Goal: Task Accomplishment & Management: Use online tool/utility

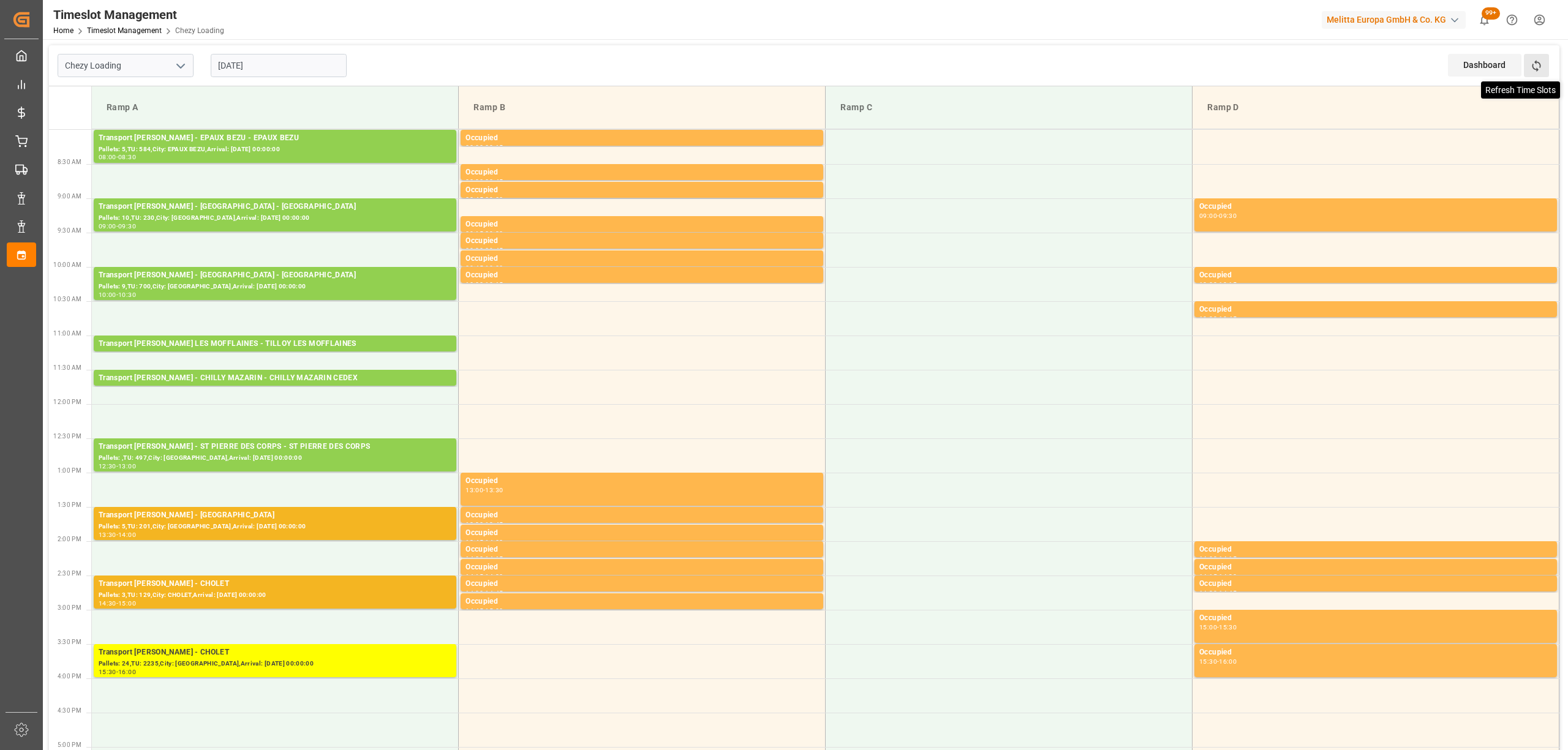
click at [1536, 61] on icon at bounding box center [1536, 66] width 9 height 12
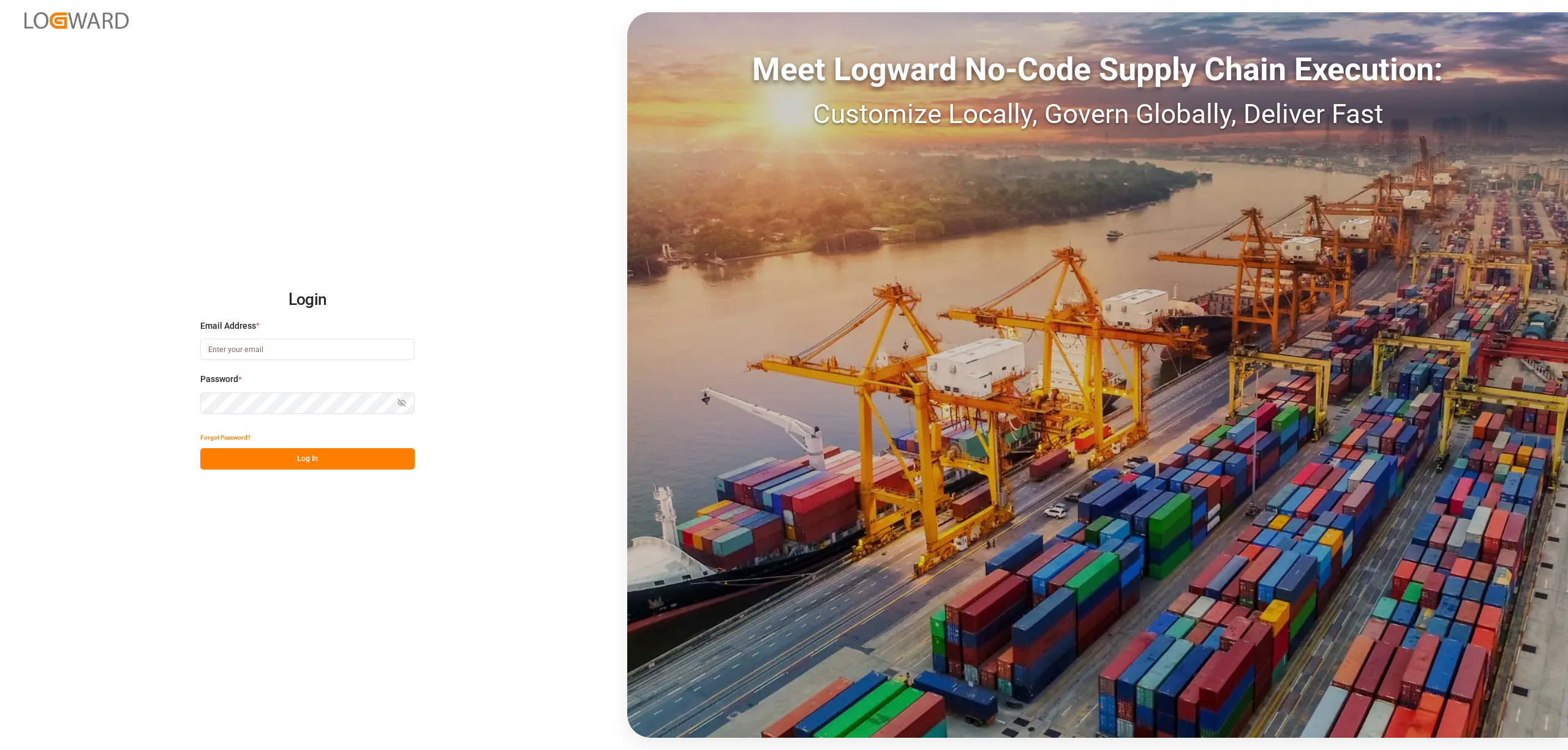
type input "[EMAIL_ADDRESS][PERSON_NAME][DOMAIN_NAME]"
click at [350, 458] on button "Log In" at bounding box center [307, 459] width 214 height 22
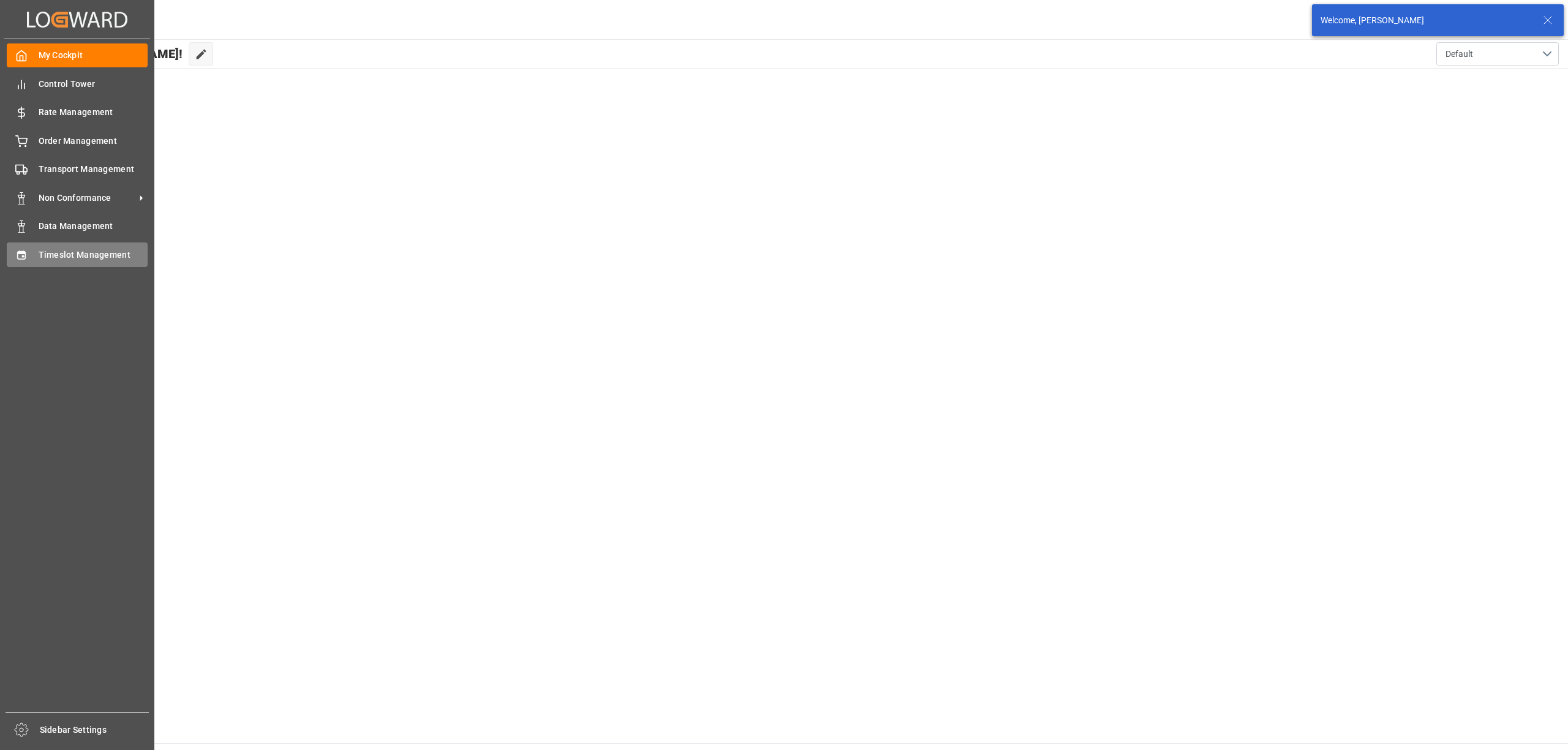
click at [35, 263] on div "Timeslot Management Timeslot Management" at bounding box center [77, 254] width 141 height 24
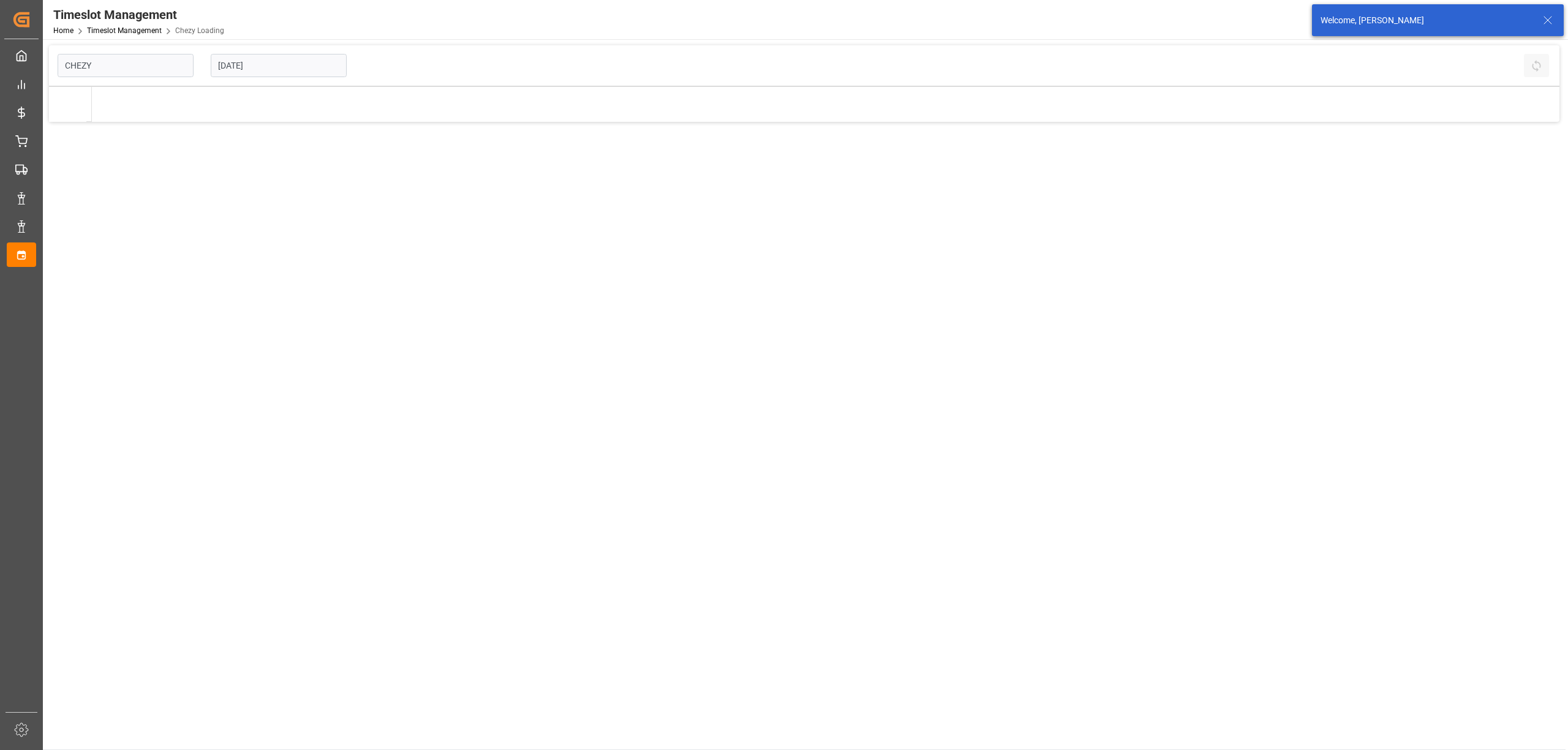
type input "Chezy Loading"
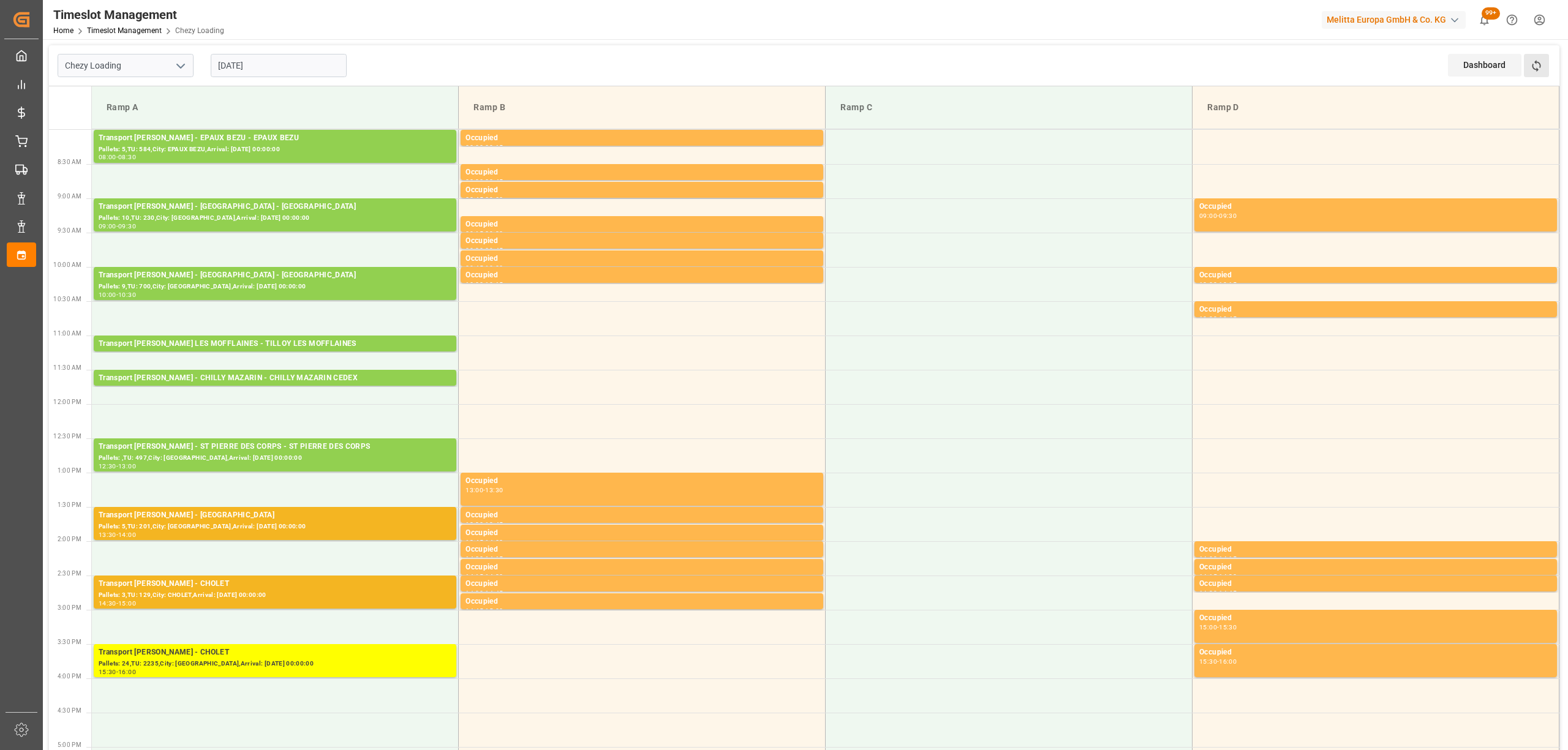
click at [1544, 67] on button "Refresh Time Slots" at bounding box center [1536, 66] width 25 height 24
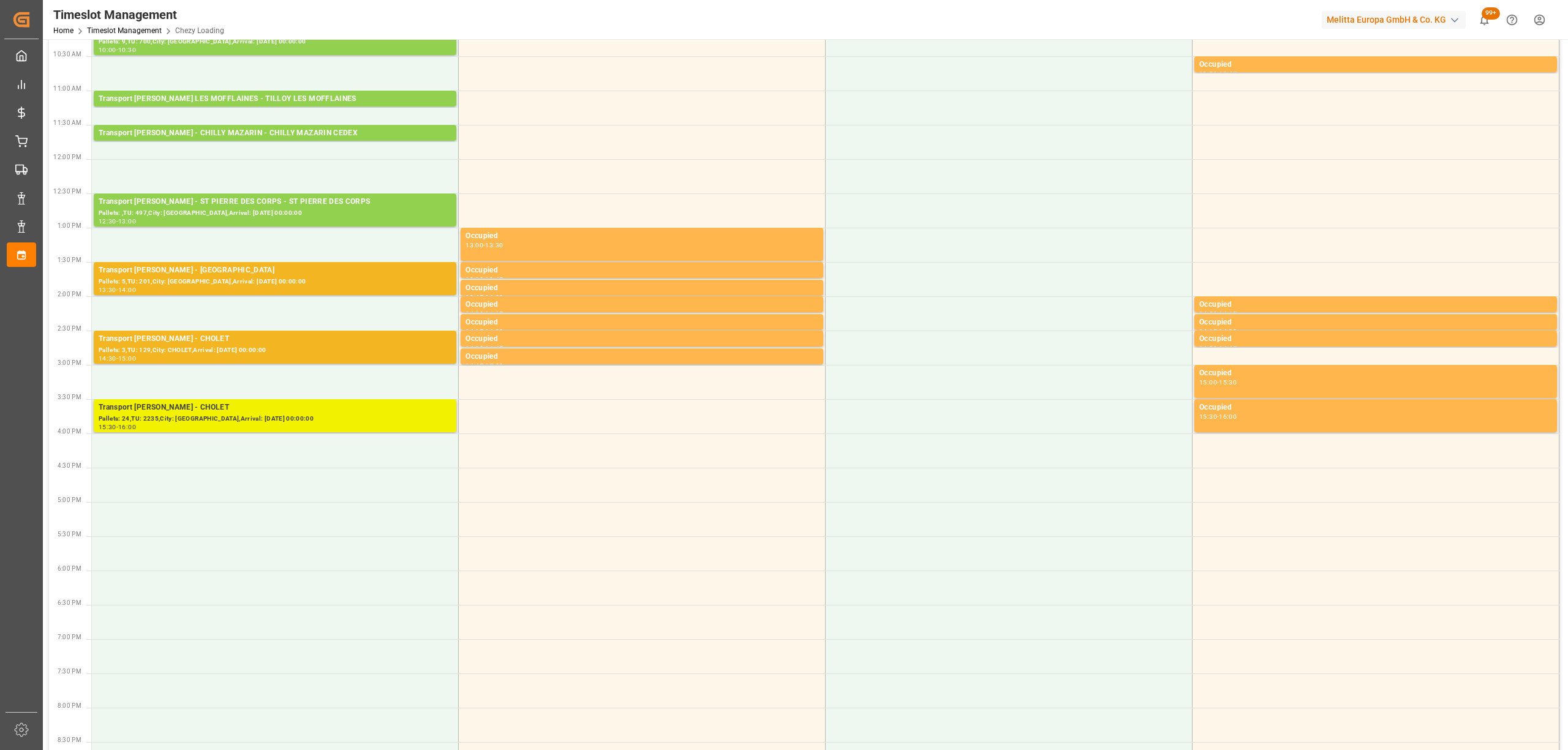
click at [297, 413] on div "Transport [PERSON_NAME] - CHOLET" at bounding box center [275, 408] width 353 height 12
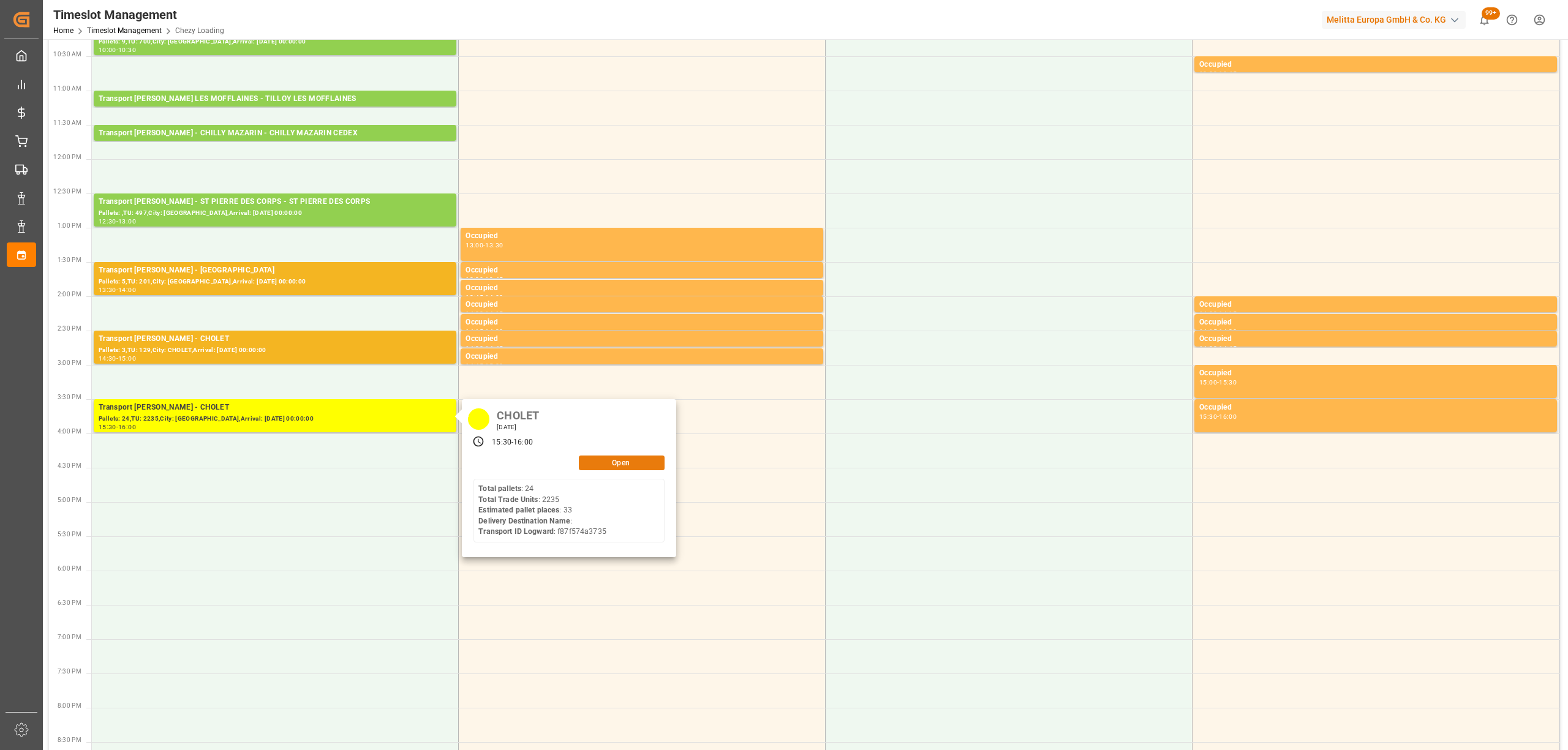
click at [650, 456] on button "Open" at bounding box center [621, 462] width 86 height 15
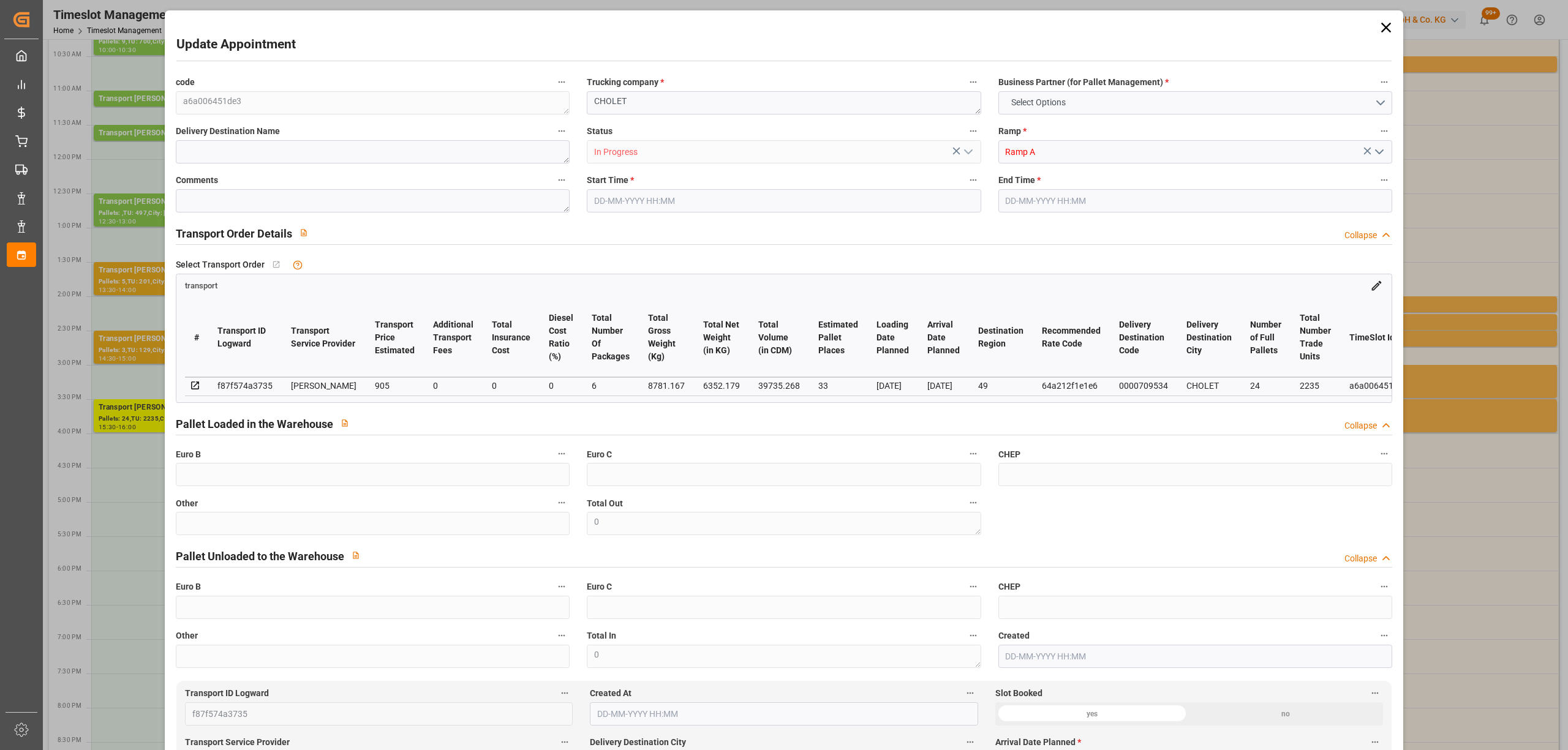
type input "33"
type input "905"
type input "0"
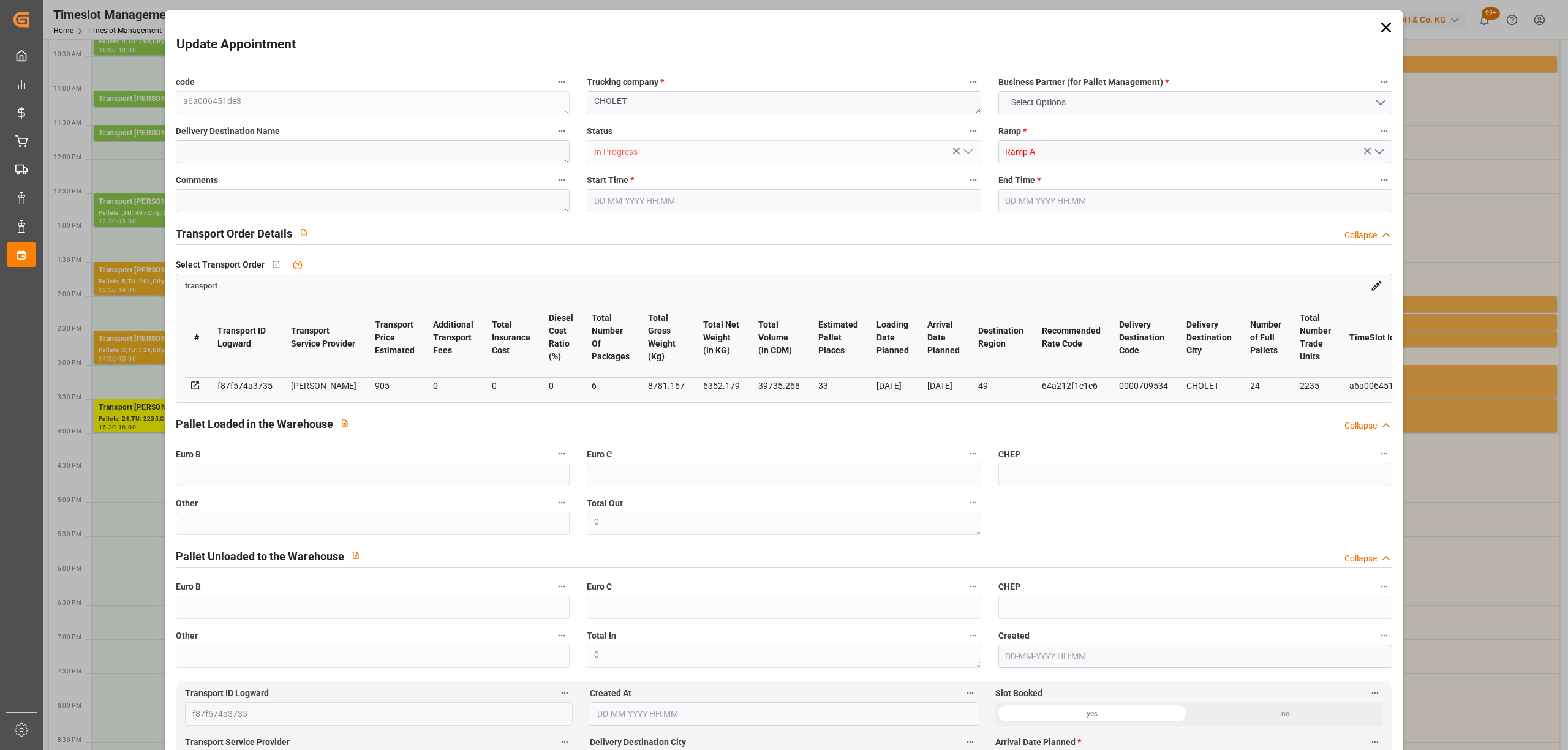
type input "874.411"
type input "-30.589"
type input "6"
type input "6352.179"
type input "10523.711"
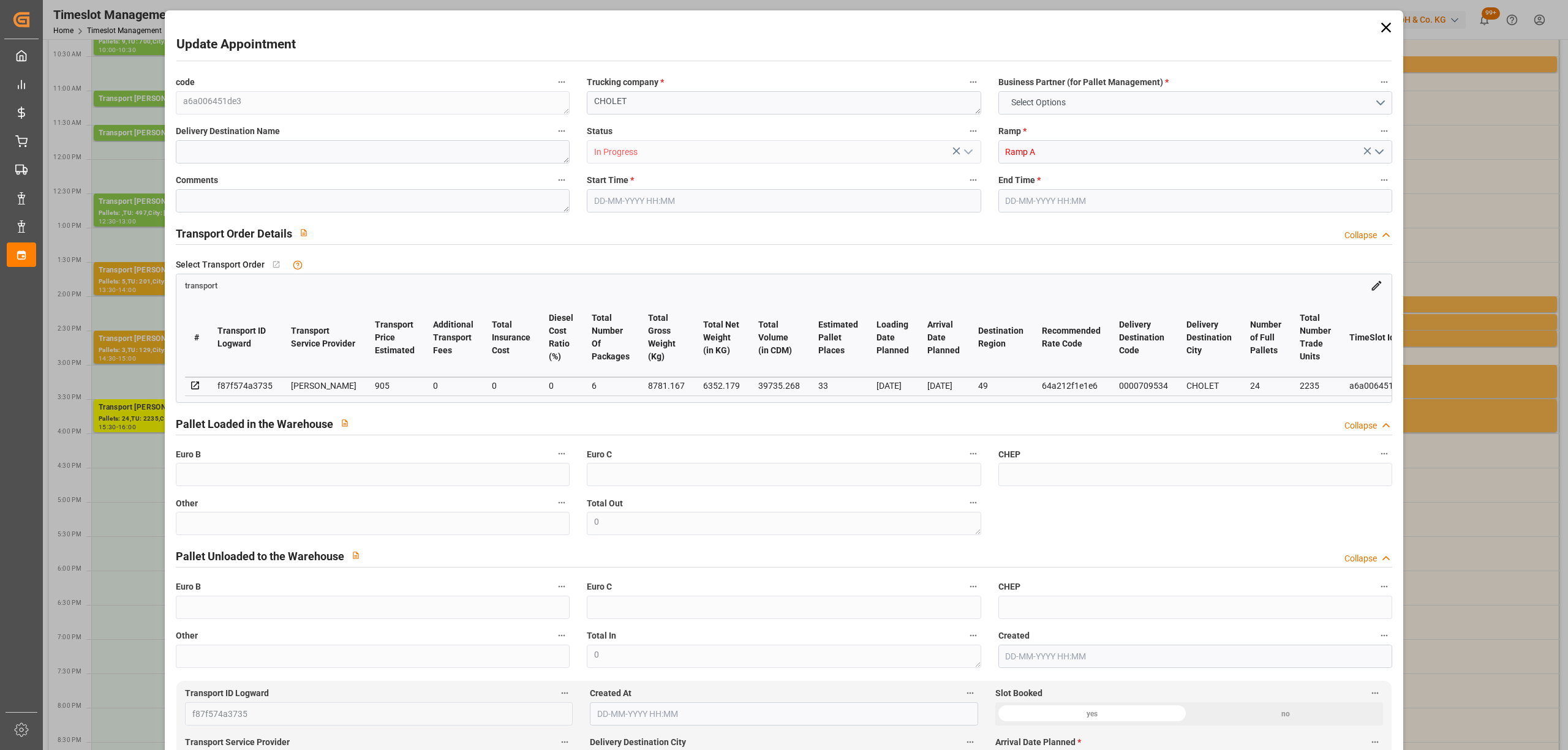
type input "39735.268"
type input "49"
type input "24"
type input "2235"
type input "59"
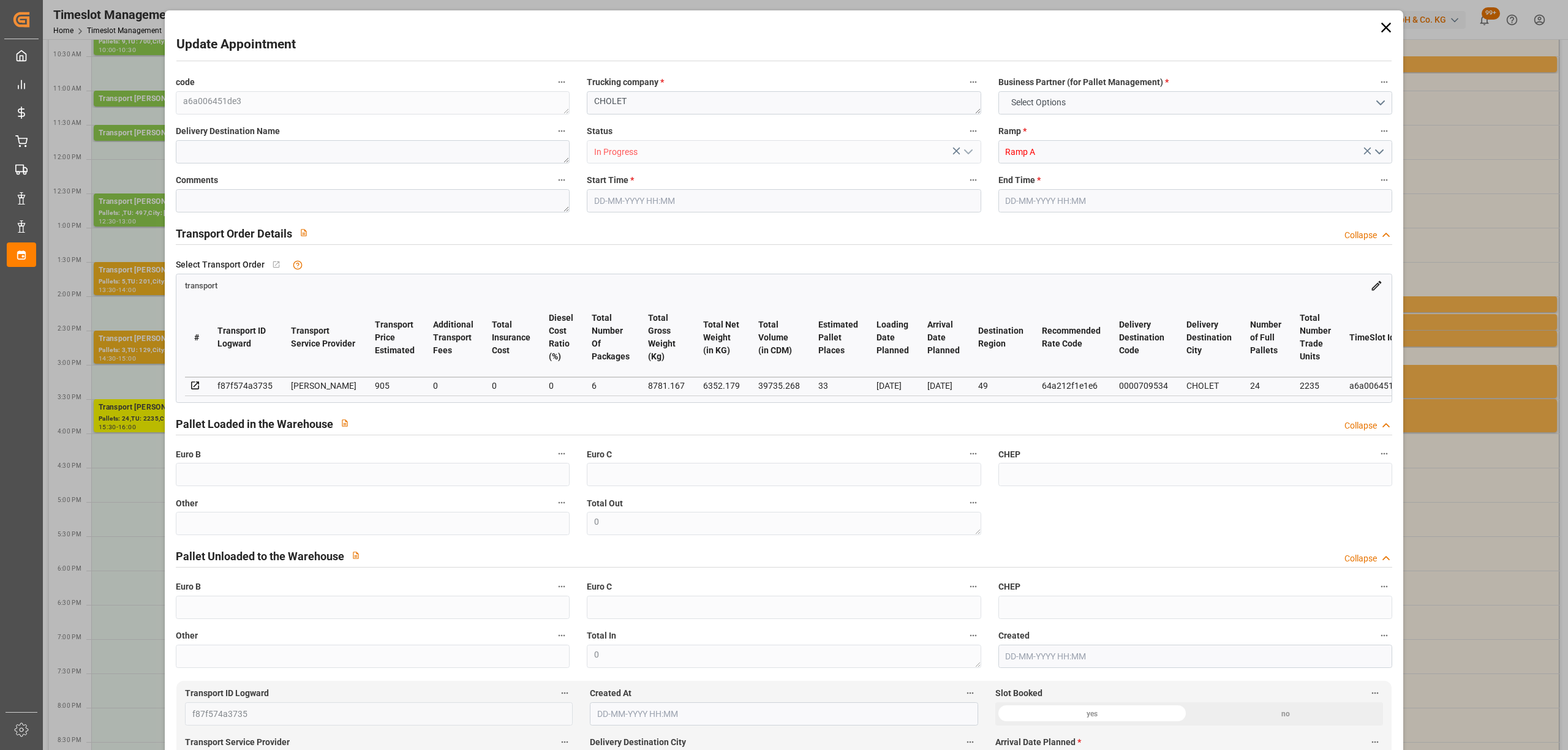
type input "101"
type input "8781.167"
type input "0"
type input "4710.8598"
type input "0"
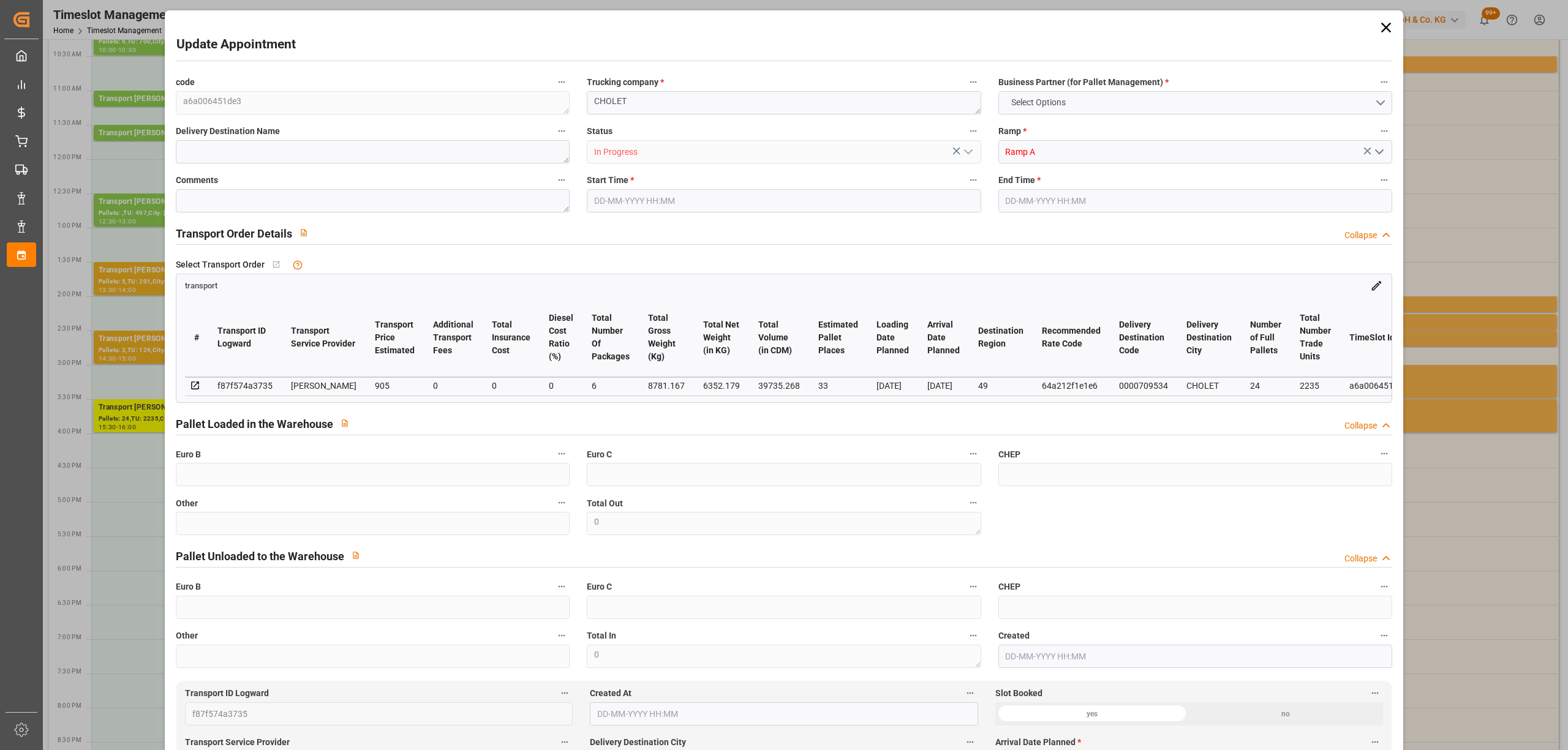
type input "0"
type input "21"
type input "35"
type input "[DATE] 15:30"
type input "[DATE] 16:00"
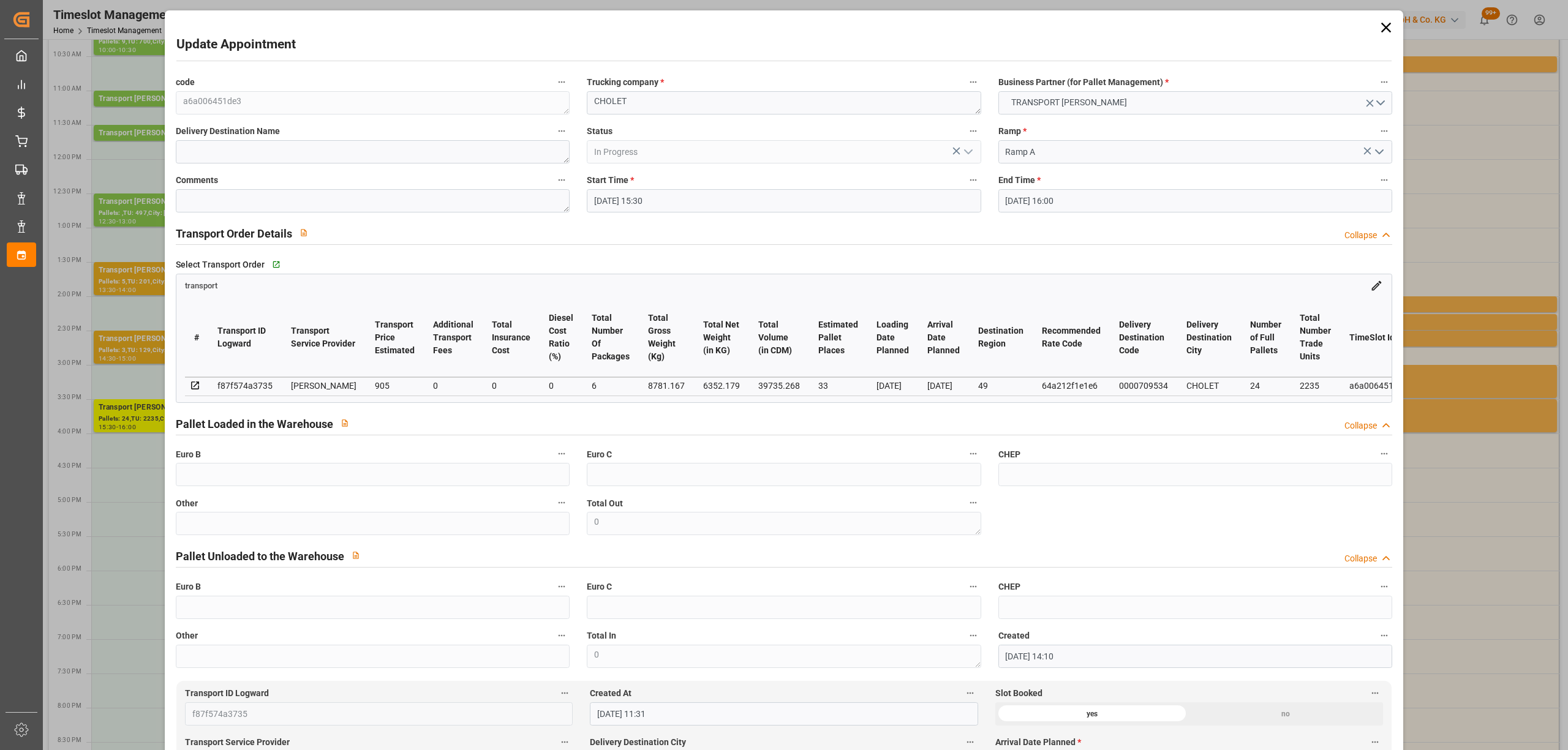
type input "[DATE] 14:10"
type input "[DATE] 11:31"
type input "[DATE]"
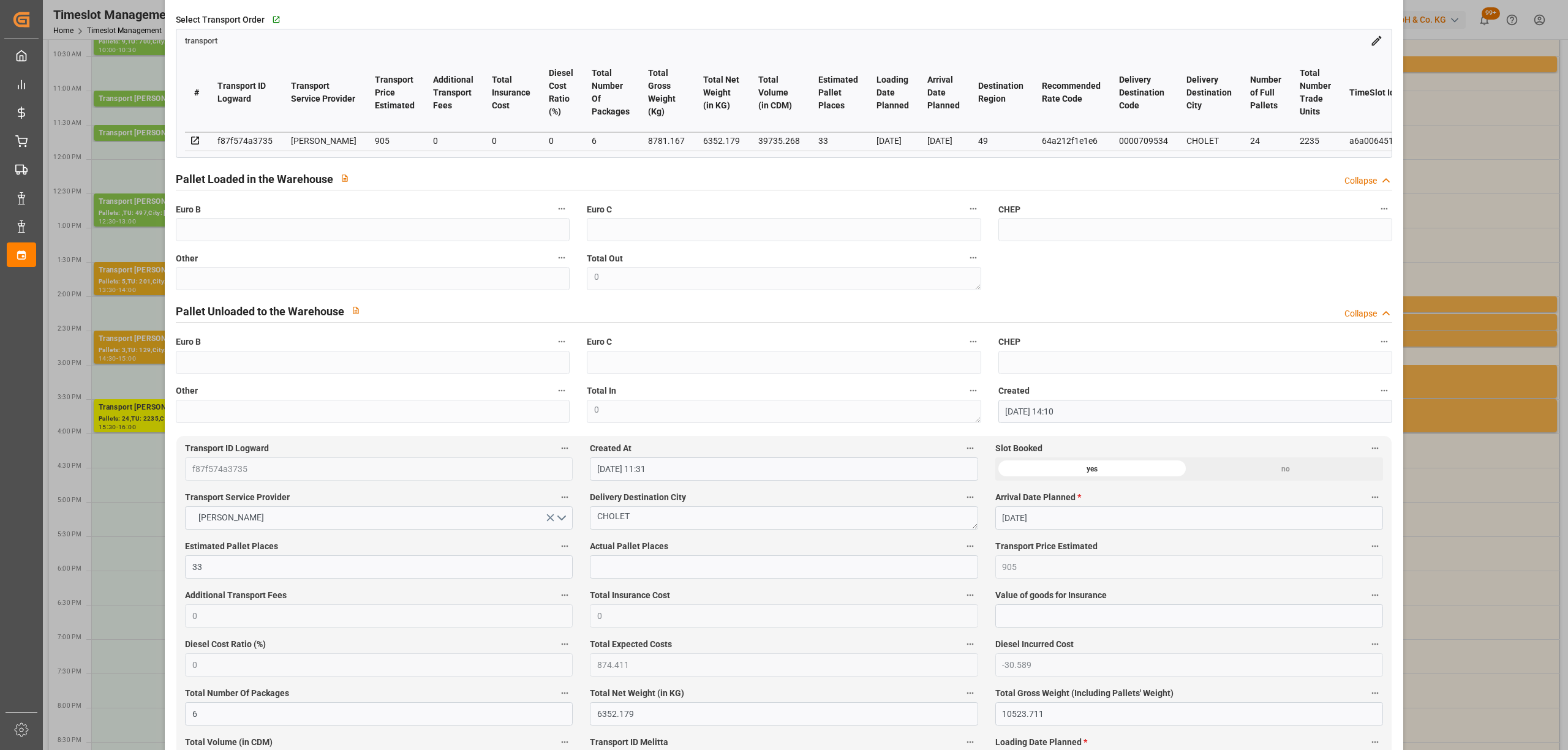
scroll to position [0, 0]
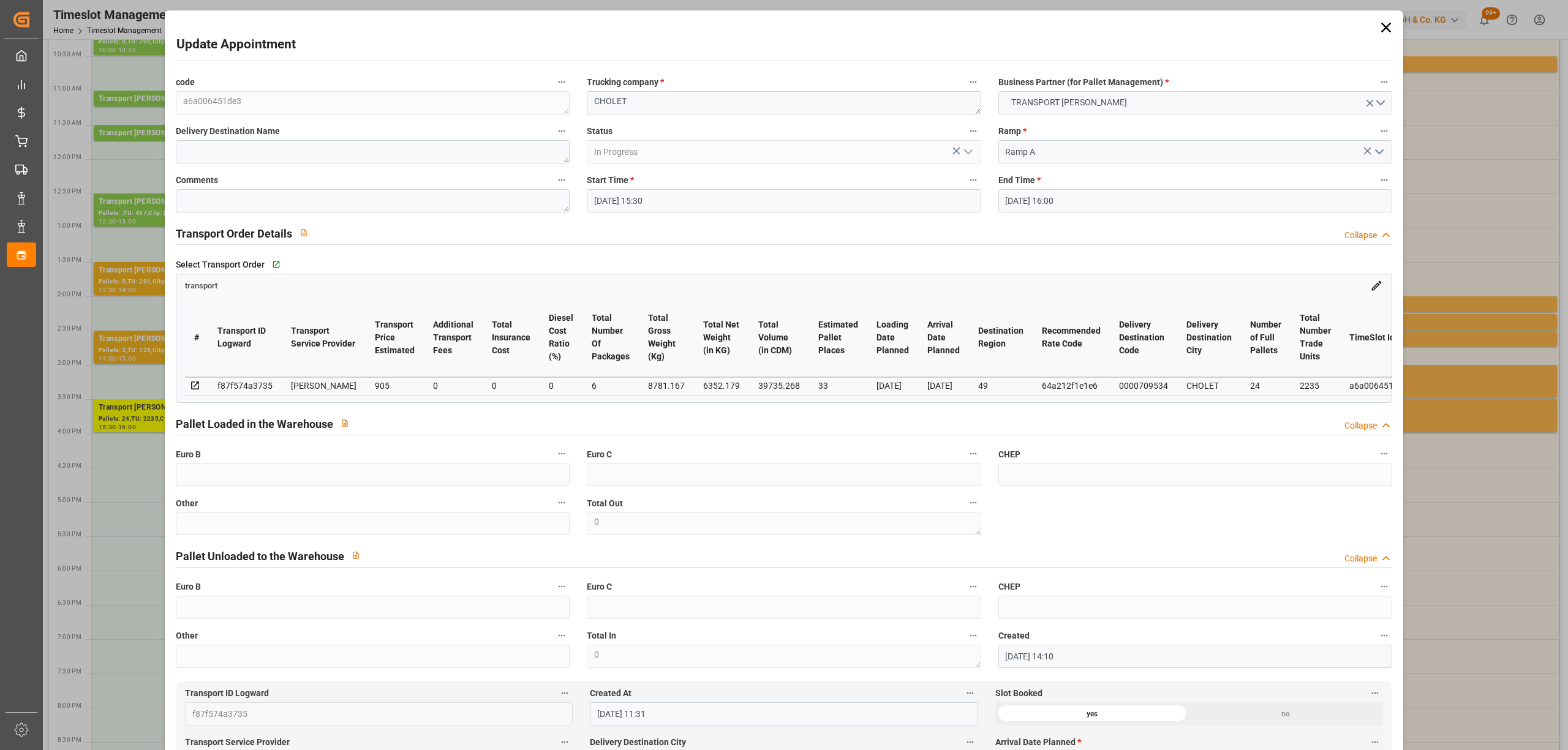
click at [1388, 30] on icon at bounding box center [1386, 27] width 17 height 17
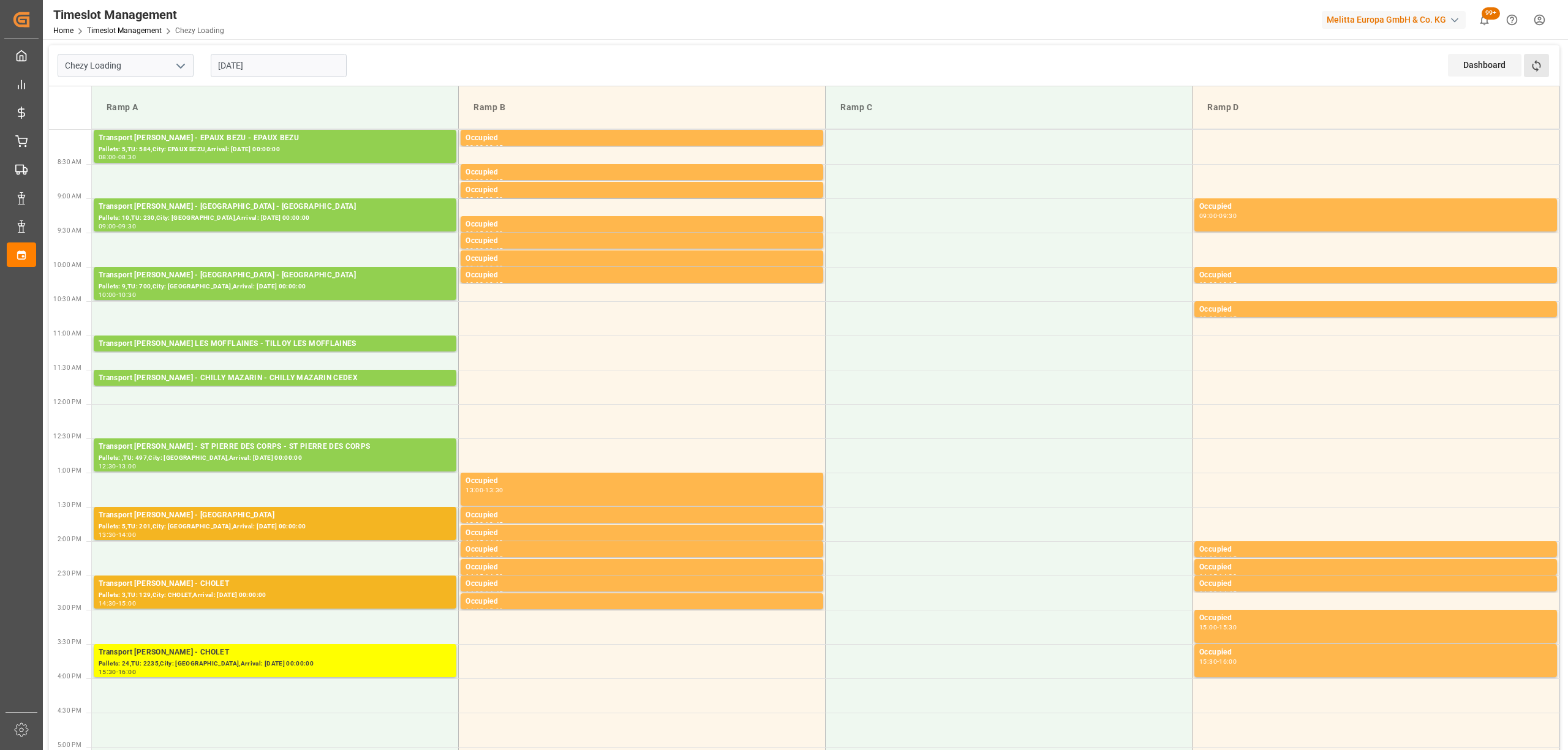
click at [1530, 77] on button "Refresh Time Slots" at bounding box center [1536, 66] width 25 height 24
click at [1542, 71] on icon at bounding box center [1536, 65] width 13 height 13
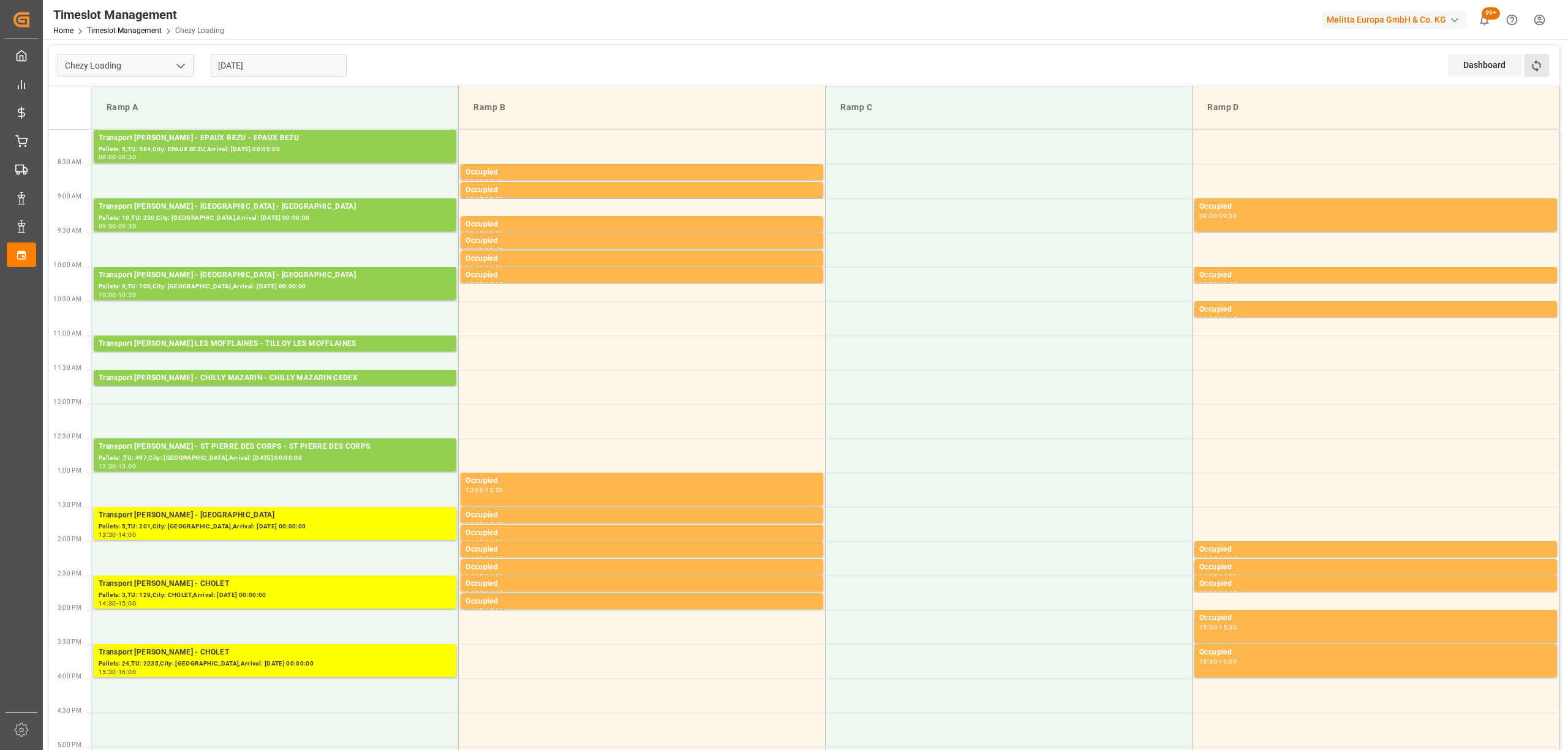
click at [1544, 69] on button "Refresh Time Slots" at bounding box center [1536, 66] width 25 height 24
